Goal: Transaction & Acquisition: Purchase product/service

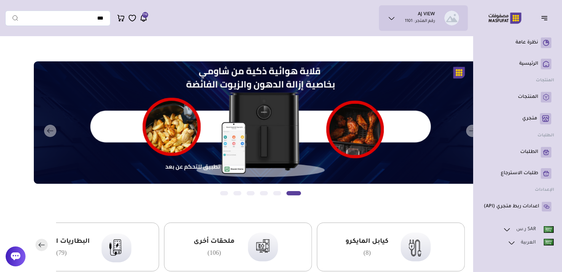
drag, startPoint x: 521, startPoint y: 152, endPoint x: 517, endPoint y: 160, distance: 9.4
click at [521, 152] on p "الطلبات" at bounding box center [529, 152] width 18 height 7
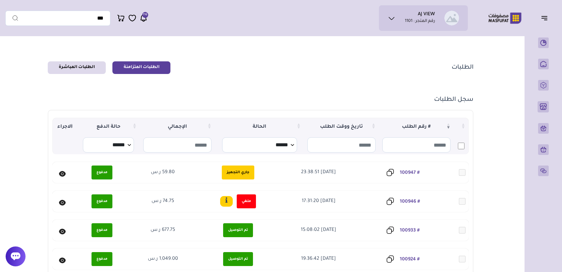
click at [60, 173] on icon at bounding box center [62, 174] width 7 height 6
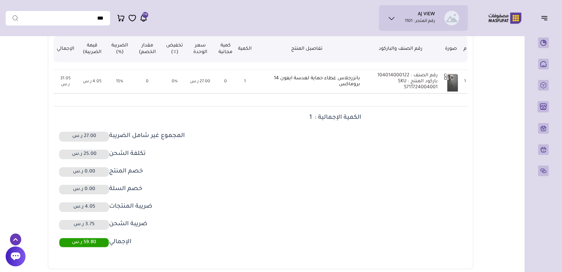
scroll to position [257, 0]
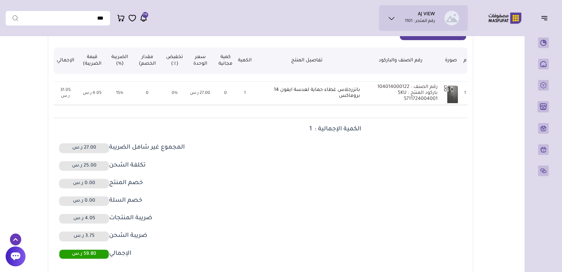
click at [141, 18] on icon at bounding box center [143, 18] width 8 height 8
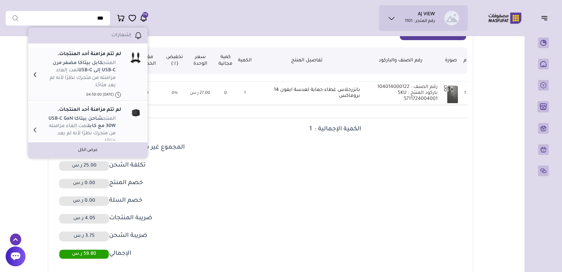
click at [291, 152] on dd at bounding box center [362, 149] width 205 height 12
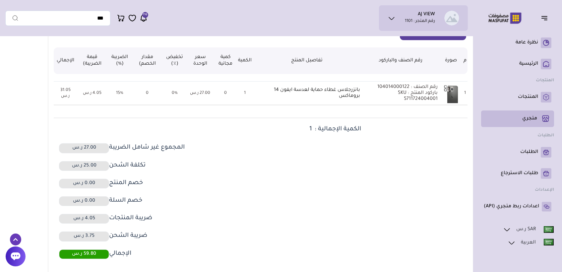
click at [522, 119] on p "متجري ( 0 )" at bounding box center [529, 118] width 15 height 7
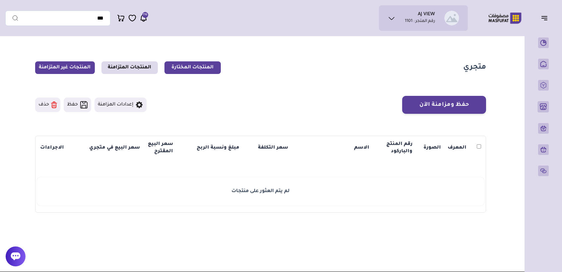
click at [66, 68] on link "المنتجات غير المتزامنة" at bounding box center [65, 67] width 60 height 13
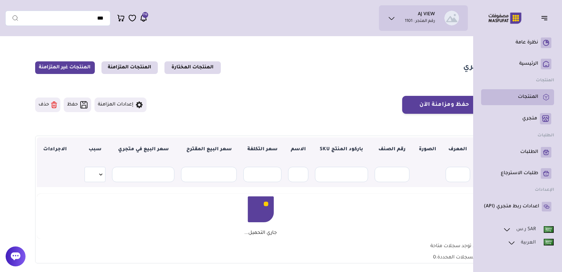
click at [524, 97] on p "المنتجات" at bounding box center [528, 97] width 20 height 7
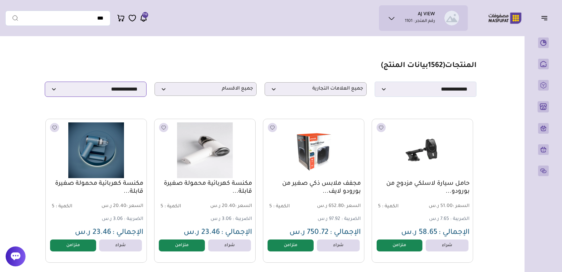
click at [122, 94] on select "**********" at bounding box center [96, 89] width 102 height 15
select select "**********"
click at [45, 83] on select "**********" at bounding box center [96, 89] width 102 height 15
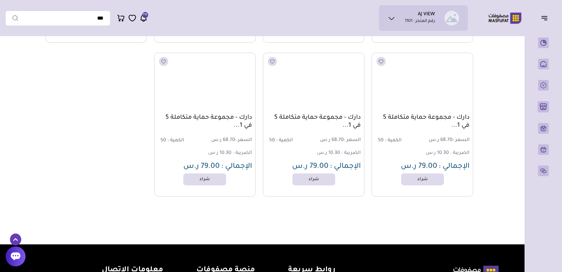
scroll to position [11432, 0]
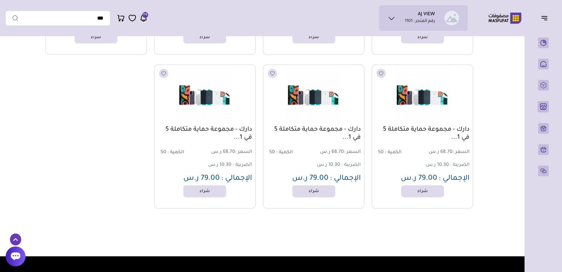
click at [141, 16] on icon at bounding box center [143, 18] width 5 height 6
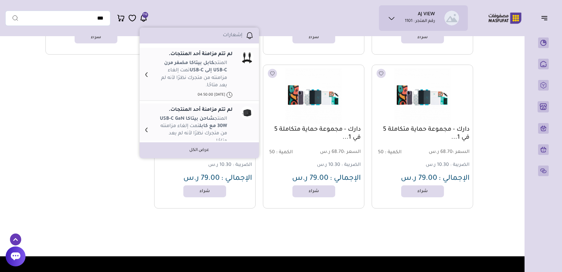
click at [195, 149] on link "عرض الكل" at bounding box center [199, 150] width 20 height 6
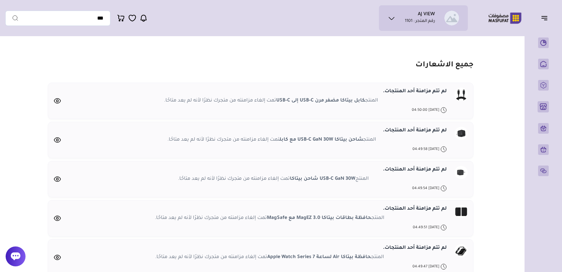
click at [358, 101] on strong "كابل بيتاكا مضفر مرن USB-C إلى USB-C" at bounding box center [320, 100] width 89 height 5
drag, startPoint x: 358, startPoint y: 101, endPoint x: 333, endPoint y: 102, distance: 25.9
click at [333, 102] on strong "كابل بيتاكا مضفر مرن USB-C إلى USB-C" at bounding box center [320, 100] width 89 height 5
copy strong "كابل بيتاكا مضفر"
click at [357, 138] on strong "شاحن بيتاكا USB-C GaN 30W مع كابل" at bounding box center [320, 139] width 83 height 5
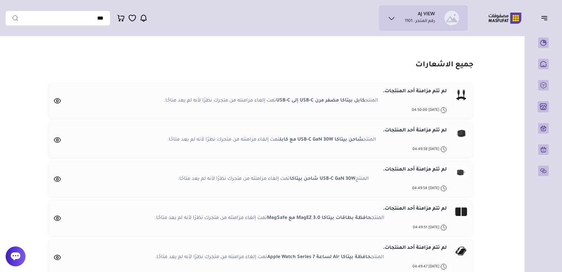
drag, startPoint x: 357, startPoint y: 138, endPoint x: 284, endPoint y: 141, distance: 72.9
click at [284, 141] on strong "شاحن بيتاكا USB-C GaN 30W مع كابل" at bounding box center [320, 139] width 83 height 5
copy strong "شاحن بيتاكا USB-C GaN 30W مع كابل"
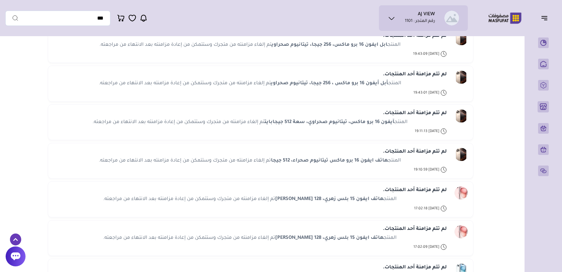
scroll to position [6258, 0]
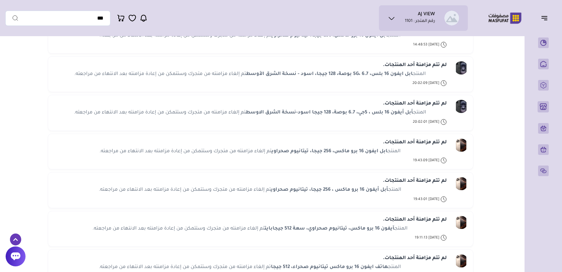
click at [384, 149] on strong "ابل ايفون 16 برو ماكس، 256 جيجا، تيتانيوم صحراوي" at bounding box center [329, 151] width 116 height 5
drag, startPoint x: 384, startPoint y: 139, endPoint x: 318, endPoint y: 142, distance: 66.3
click at [318, 149] on strong "ابل ايفون 16 برو ماكس، 256 جيجا، تيتانيوم صحراوي" at bounding box center [329, 151] width 116 height 5
drag, startPoint x: 318, startPoint y: 142, endPoint x: 369, endPoint y: 139, distance: 51.5
click at [369, 149] on strong "ابل ايفون 16 برو ماكس، 256 جيجا، تيتانيوم صحراوي" at bounding box center [329, 151] width 116 height 5
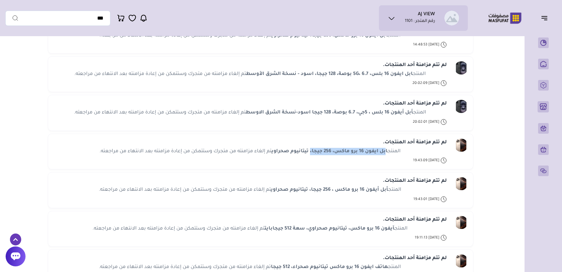
click at [384, 149] on strong "ابل ايفون 16 برو ماكس، 256 جيجا، تيتانيوم صحراوي" at bounding box center [329, 151] width 116 height 5
drag, startPoint x: 384, startPoint y: 139, endPoint x: 284, endPoint y: 142, distance: 100.8
click at [284, 149] on strong "ابل ايفون 16 برو ماكس، 256 جيجا، تيتانيوم صحراوي" at bounding box center [329, 151] width 116 height 5
drag, startPoint x: 284, startPoint y: 142, endPoint x: 283, endPoint y: 139, distance: 3.3
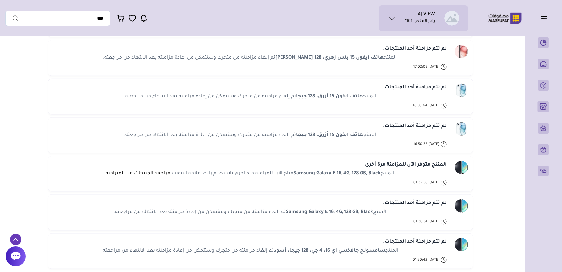
scroll to position [6589, 0]
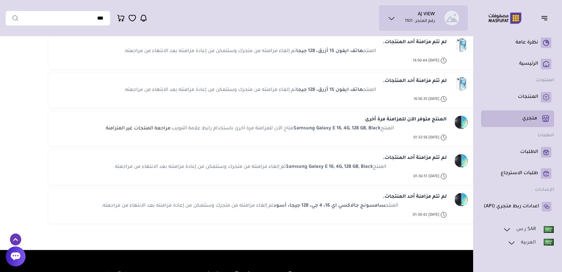
click at [520, 118] on link "متجري ( 0 )" at bounding box center [517, 118] width 68 height 11
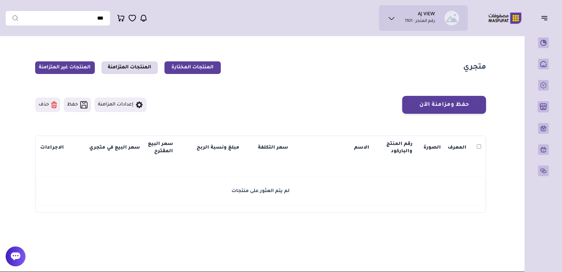
click at [65, 67] on link "المنتجات غير المتزامنة" at bounding box center [65, 67] width 60 height 13
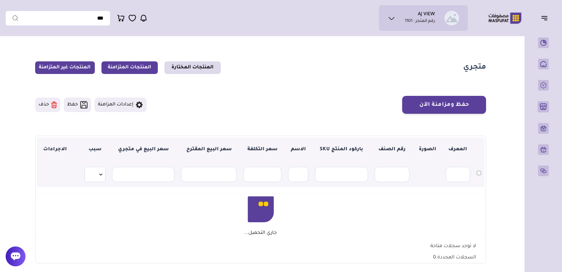
click at [134, 67] on link "المنتجات المتزامنة" at bounding box center [129, 67] width 56 height 13
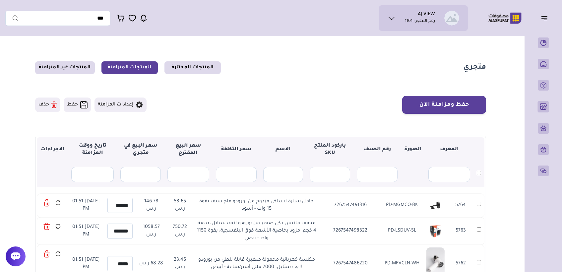
click at [144, 17] on icon at bounding box center [143, 18] width 8 height 8
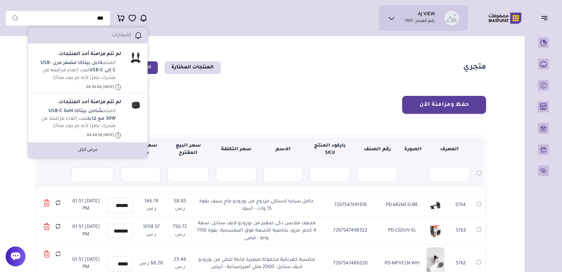
click at [318, 94] on section "متجري المنتجات المختارة المنتجات المتزامنة المنتجات غير المتزامنة حفظ ومزامنة ا…" at bounding box center [260, 213] width 477 height 349
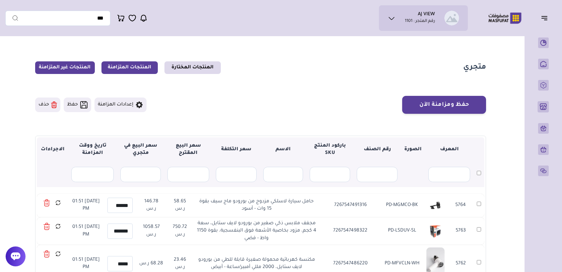
click at [79, 66] on link "المنتجات غير المتزامنة" at bounding box center [65, 67] width 60 height 13
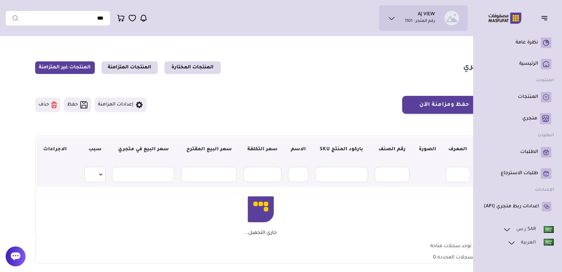
click at [523, 232] on link "SAR ر.س" at bounding box center [527, 229] width 51 height 9
click at [524, 231] on link "SAR ر.س" at bounding box center [527, 229] width 51 height 9
click at [525, 66] on p "الرئيسية" at bounding box center [528, 64] width 19 height 7
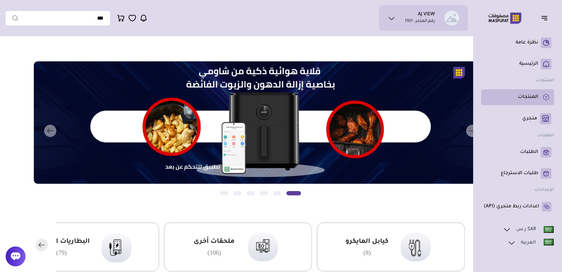
click at [527, 96] on p "المنتجات" at bounding box center [528, 97] width 20 height 7
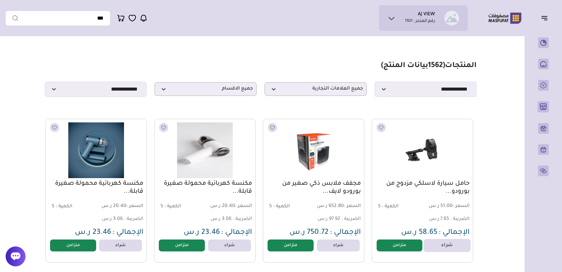
click at [435, 246] on link "شراء" at bounding box center [446, 245] width 47 height 13
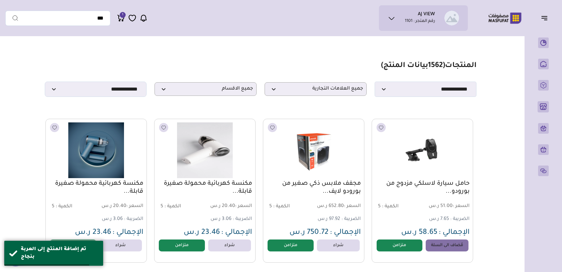
click at [123, 22] on icon at bounding box center [121, 18] width 8 height 8
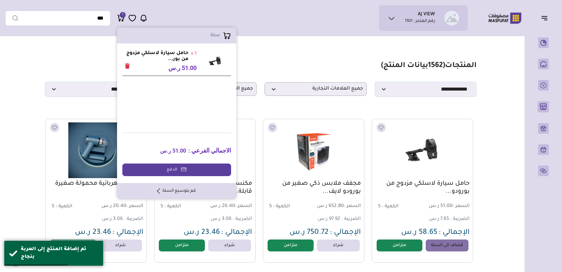
click at [167, 53] on strong "حامل سيارة لاسلكي مزدوج من بور..." at bounding box center [155, 56] width 66 height 12
click at [170, 171] on link "الدفع" at bounding box center [176, 169] width 109 height 13
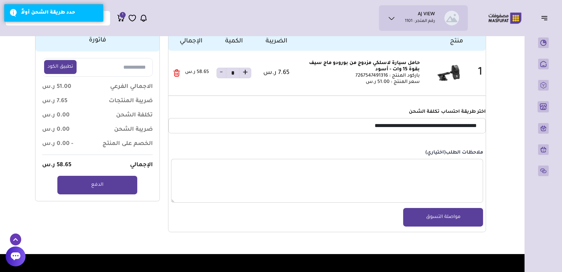
scroll to position [74, 0]
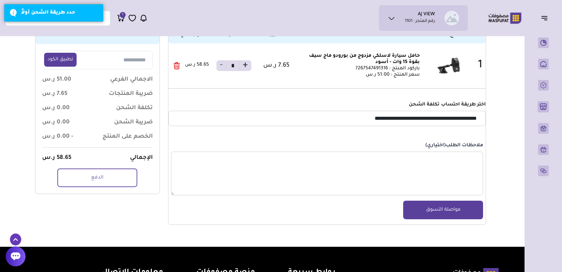
click at [102, 187] on link "الدفع" at bounding box center [97, 177] width 80 height 19
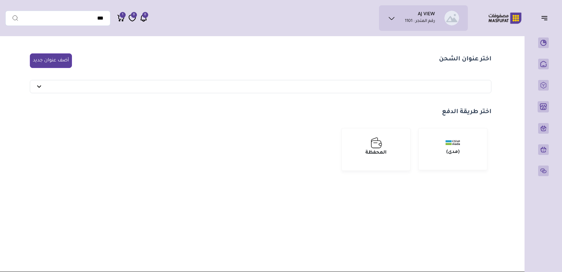
select select
click at [373, 146] on img "submit" at bounding box center [376, 143] width 12 height 12
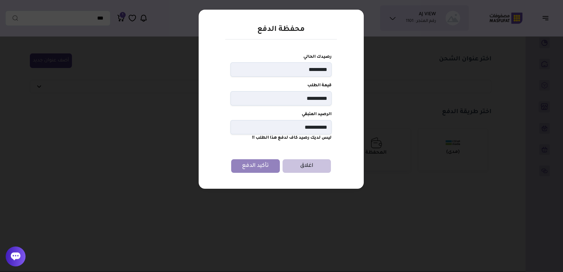
click at [300, 167] on button "اغلاق" at bounding box center [306, 166] width 49 height 14
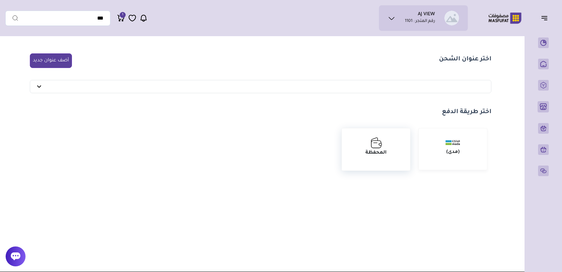
click at [373, 139] on img "submit" at bounding box center [376, 143] width 12 height 12
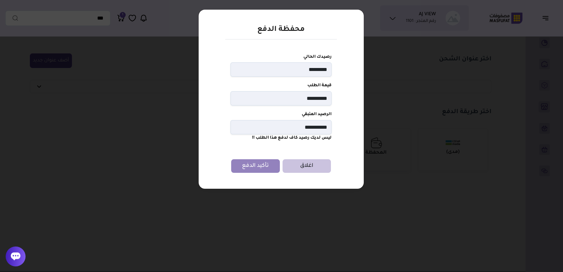
click at [300, 166] on button "اغلاق" at bounding box center [306, 166] width 49 height 14
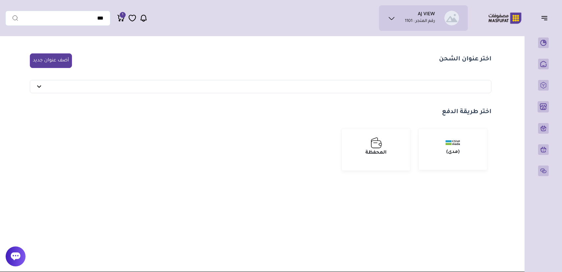
click at [120, 16] on span "1" at bounding box center [123, 15] width 6 height 6
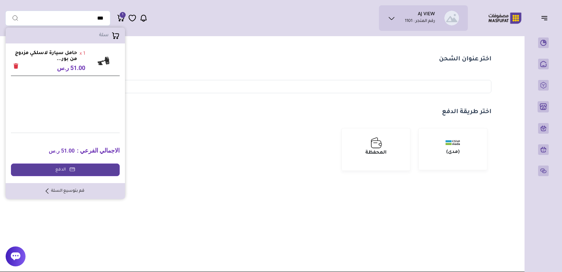
click at [16, 66] on icon "Remove" at bounding box center [16, 65] width 5 height 5
click at [16, 65] on icon "Remove" at bounding box center [16, 65] width 5 height 5
click at [354, 205] on div "**********" at bounding box center [280, 155] width 551 height 232
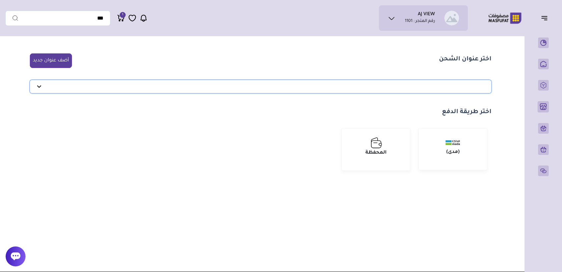
click at [226, 90] on select "**********" at bounding box center [260, 86] width 461 height 13
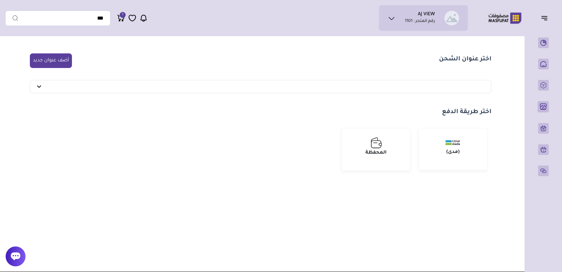
click at [122, 19] on icon at bounding box center [121, 18] width 8 height 8
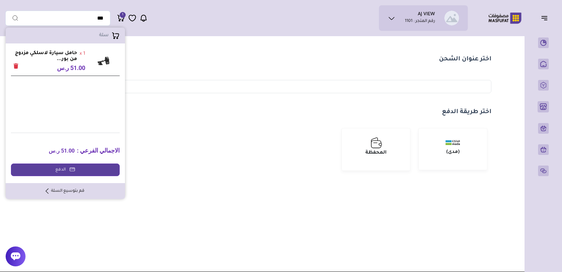
click at [14, 64] on icon "Remove" at bounding box center [16, 65] width 5 height 5
click at [68, 189] on link "قم بتوسيع السلة" at bounding box center [65, 191] width 39 height 6
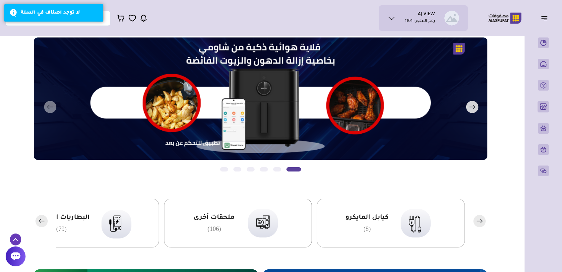
scroll to position [37, 0]
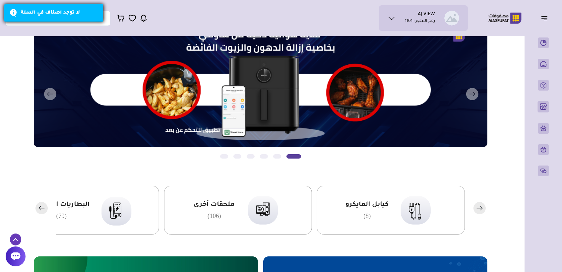
click at [53, 12] on div "لا توجد اصناف في السلة" at bounding box center [59, 12] width 77 height 7
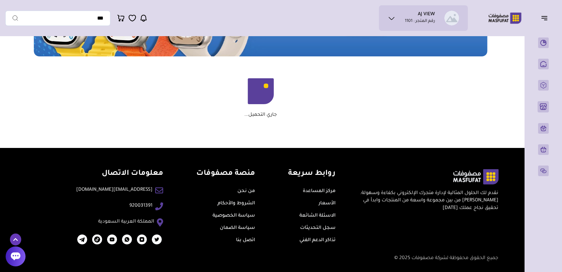
scroll to position [442, 0]
